Goal: Information Seeking & Learning: Learn about a topic

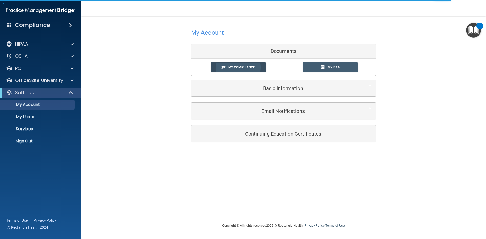
click at [239, 68] on span "My Compliance" at bounding box center [241, 67] width 27 height 4
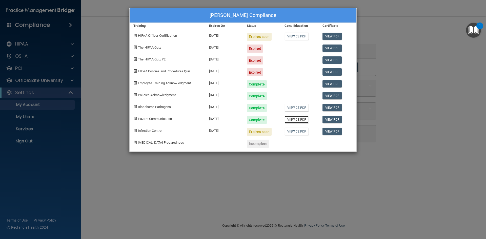
click at [298, 121] on link "View CE PDF" at bounding box center [297, 119] width 24 height 7
click at [331, 121] on link "View PDF" at bounding box center [332, 119] width 19 height 7
click at [153, 131] on span "Infection Control" at bounding box center [150, 131] width 24 height 4
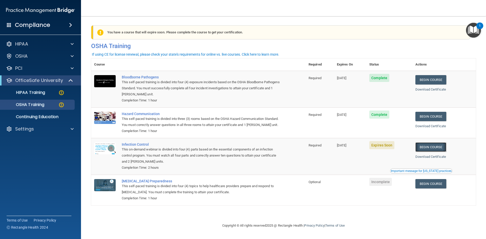
click at [431, 152] on link "Begin Course" at bounding box center [430, 147] width 31 height 9
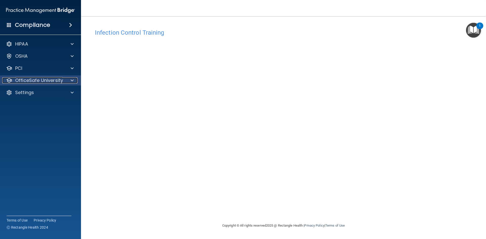
click at [67, 80] on div at bounding box center [71, 80] width 13 height 6
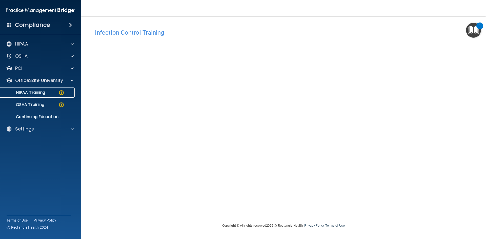
click at [35, 92] on p "HIPAA Training" at bounding box center [24, 92] width 42 height 5
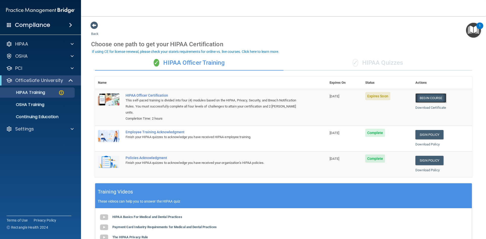
click at [425, 96] on link "Begin Course" at bounding box center [430, 97] width 31 height 9
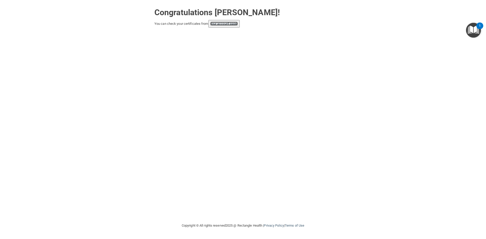
click at [228, 24] on link "your account page!" at bounding box center [224, 24] width 28 height 4
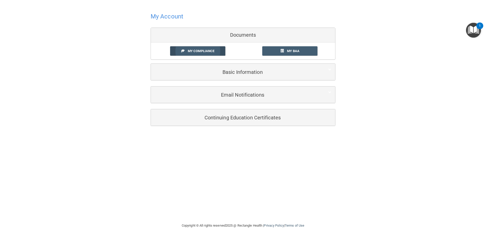
click at [203, 52] on span "My Compliance" at bounding box center [201, 51] width 27 height 4
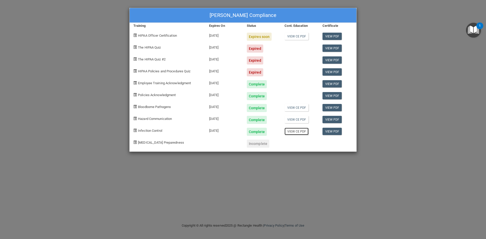
click at [301, 132] on link "View CE PDF" at bounding box center [297, 131] width 24 height 7
click at [331, 134] on link "View PDF" at bounding box center [332, 131] width 19 height 7
